Goal: Information Seeking & Learning: Understand process/instructions

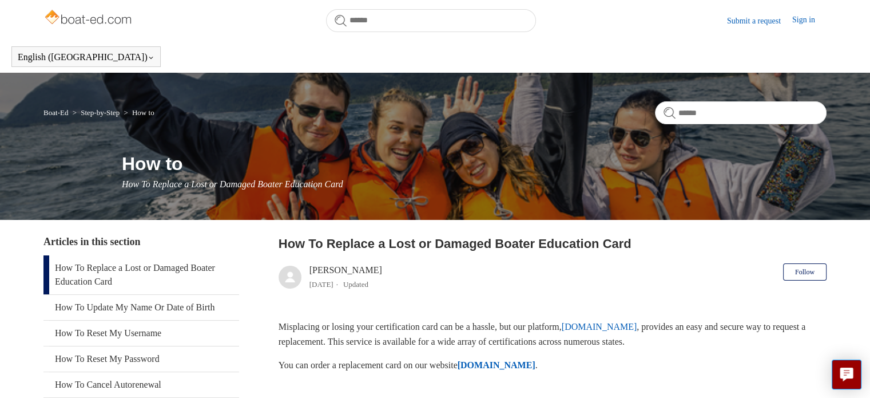
click at [205, 255] on link "How To Replace a Lost or Damaged Boater Education Card" at bounding box center [141, 274] width 196 height 39
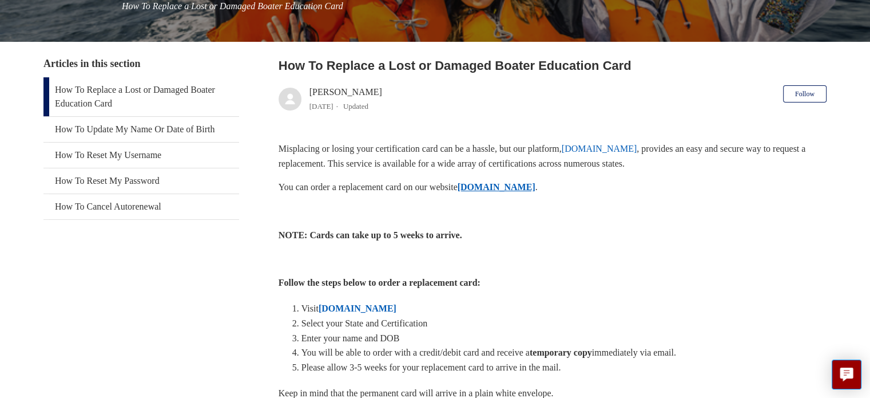
scroll to position [193, 0]
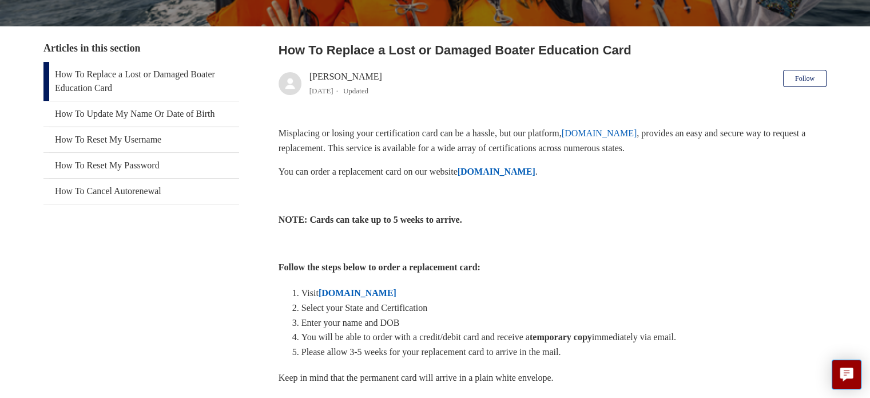
click at [395, 288] on strong "[DOMAIN_NAME]" at bounding box center [358, 293] width 78 height 10
click at [536, 177] on p "You can order a replacement card on our website ILostMyCard.com ." at bounding box center [553, 171] width 548 height 15
click at [536, 176] on strong "[DOMAIN_NAME]" at bounding box center [497, 172] width 78 height 10
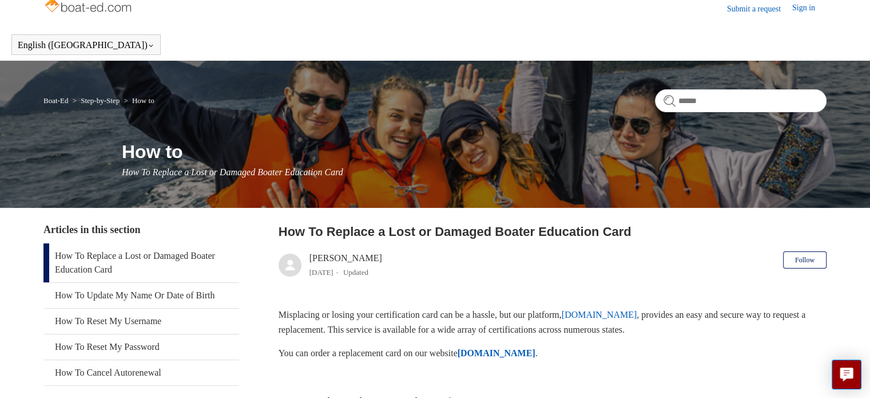
scroll to position [0, 0]
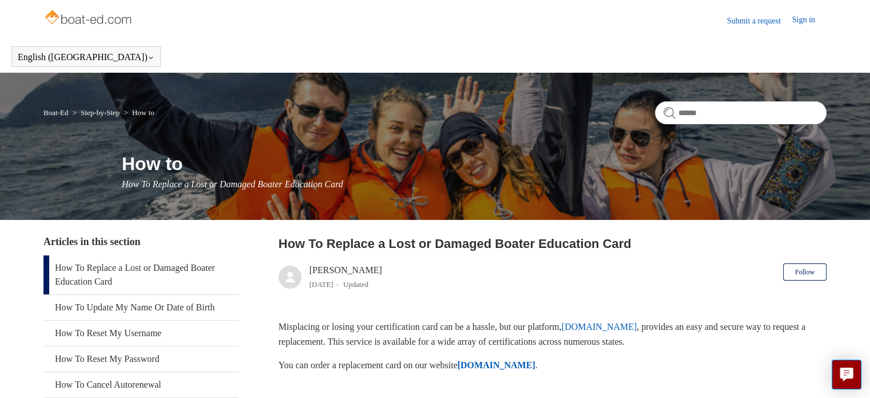
drag, startPoint x: 224, startPoint y: 395, endPoint x: 579, endPoint y: 376, distance: 355.3
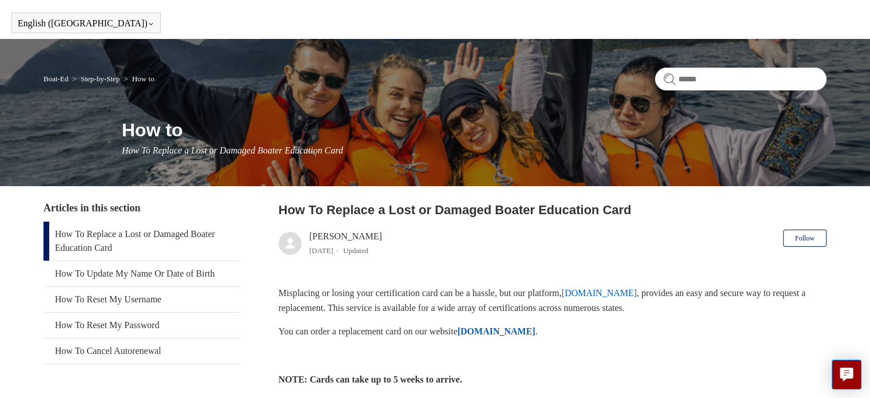
click at [529, 336] on strong "[DOMAIN_NAME]" at bounding box center [497, 331] width 78 height 10
